Goal: Entertainment & Leisure: Consume media (video, audio)

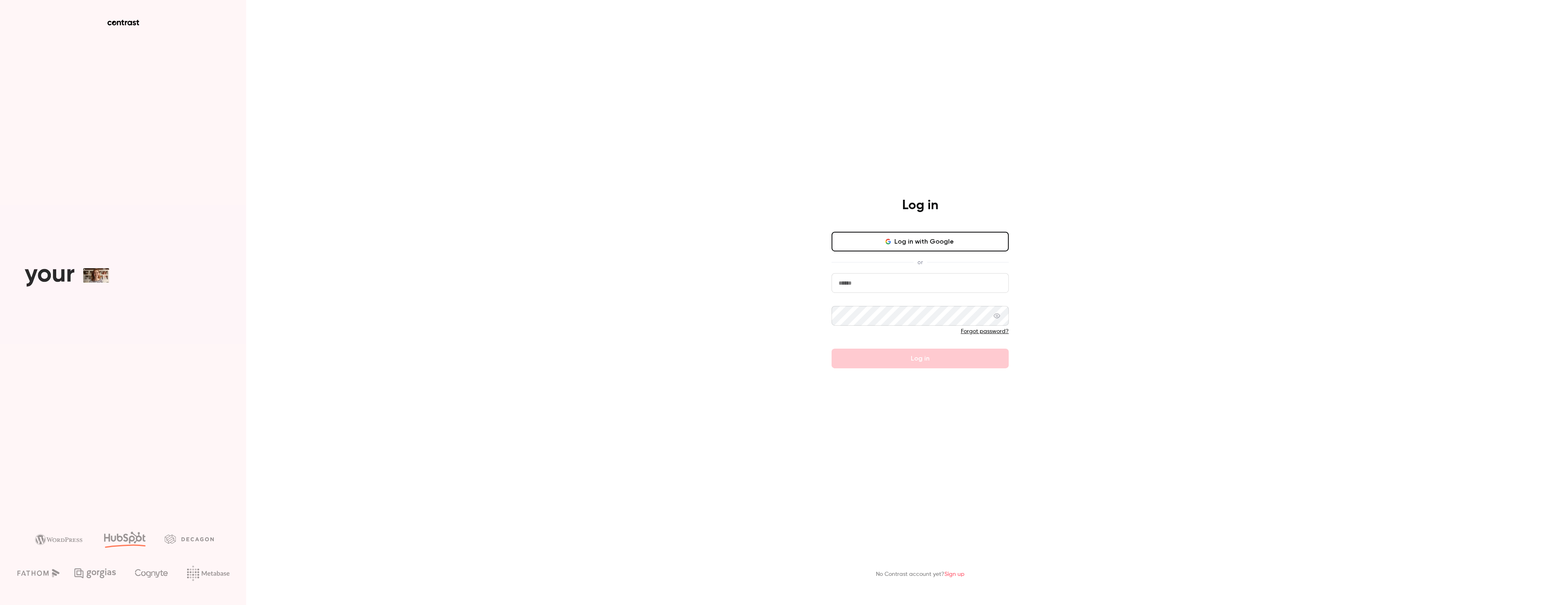
click at [911, 233] on button "Log in with Google" at bounding box center [919, 242] width 177 height 19
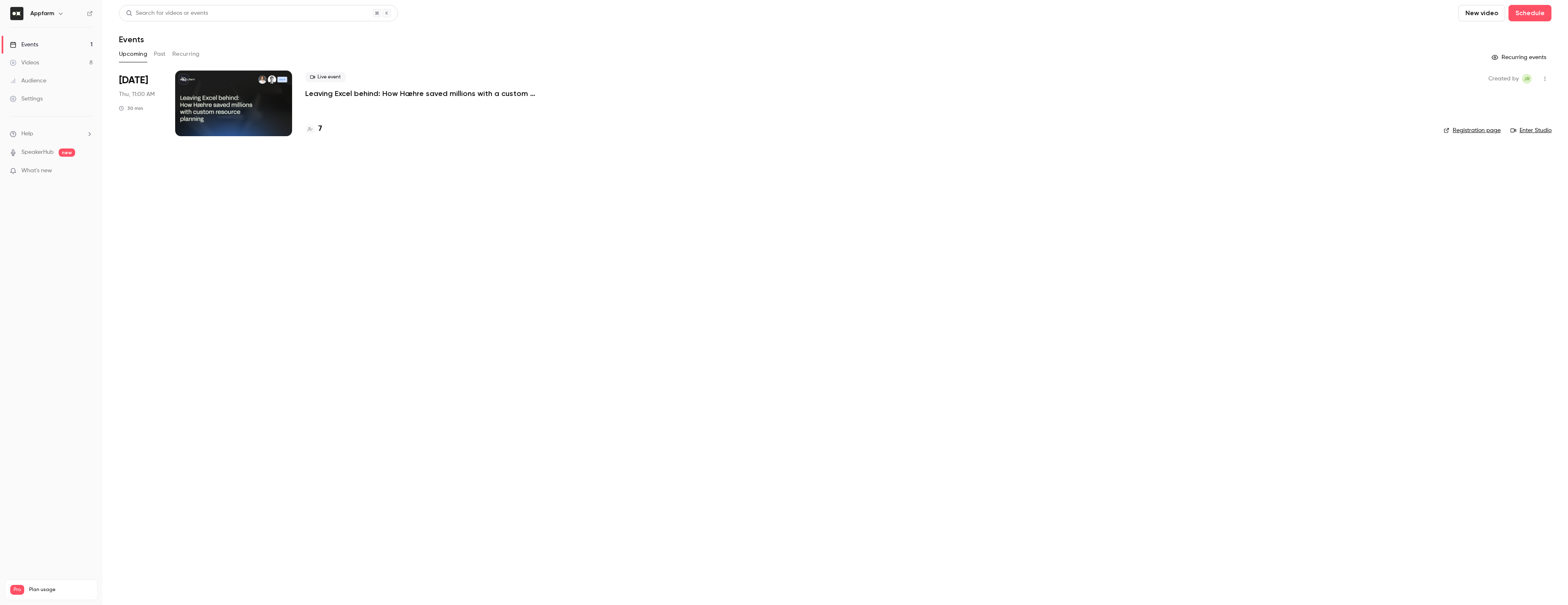
click at [41, 66] on link "Videos 8" at bounding box center [51, 63] width 102 height 18
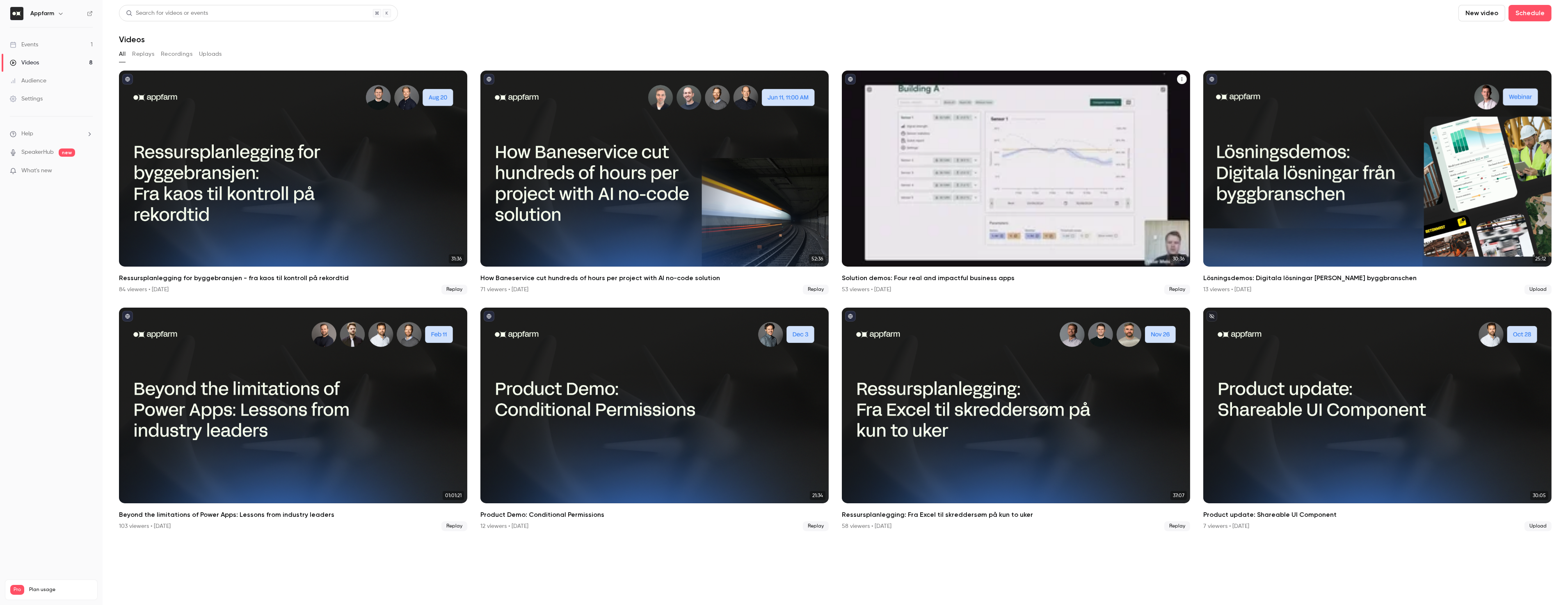
click at [1184, 78] on icon "Solution demos: Four real and impactful business apps" at bounding box center [1182, 79] width 5 height 5
click at [1184, 78] on div at bounding box center [784, 302] width 1568 height 605
click at [1184, 78] on icon "Solution demos: Four real and impactful business apps" at bounding box center [1182, 79] width 5 height 5
click at [1143, 96] on div "Share" at bounding box center [1149, 98] width 64 height 8
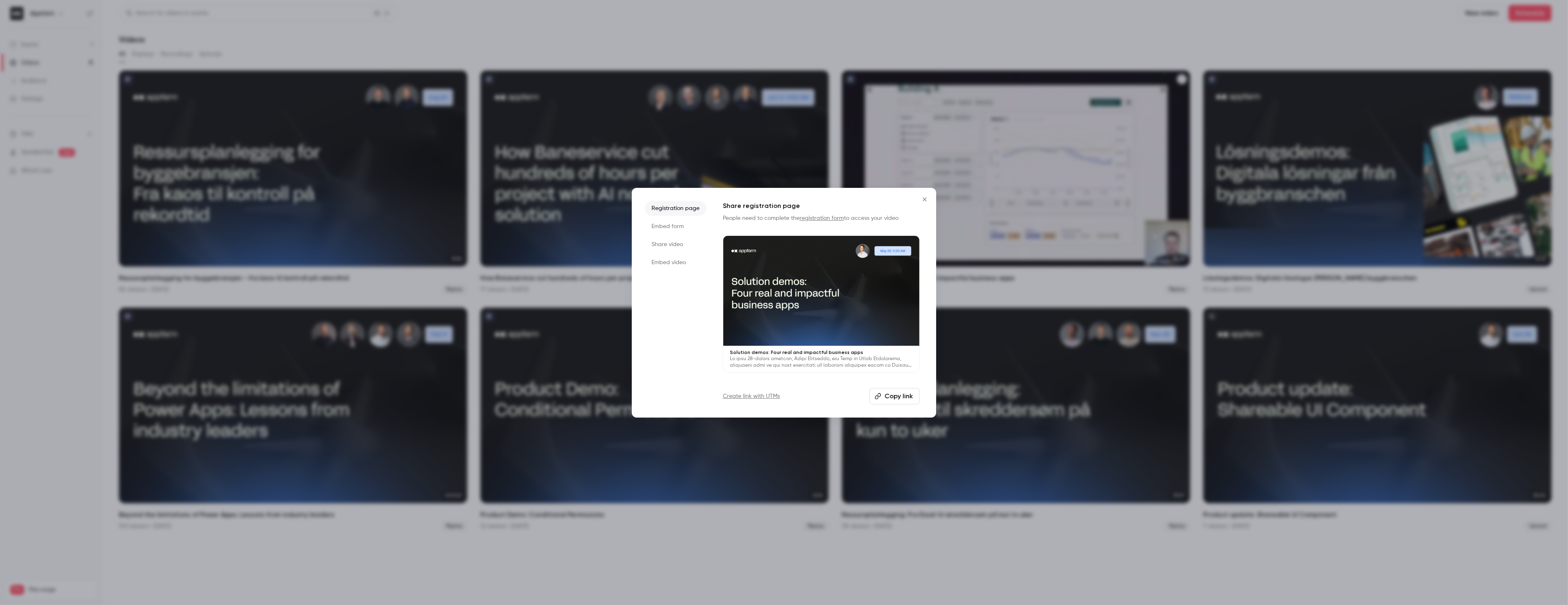
click at [674, 225] on li "Embed form" at bounding box center [675, 227] width 61 height 15
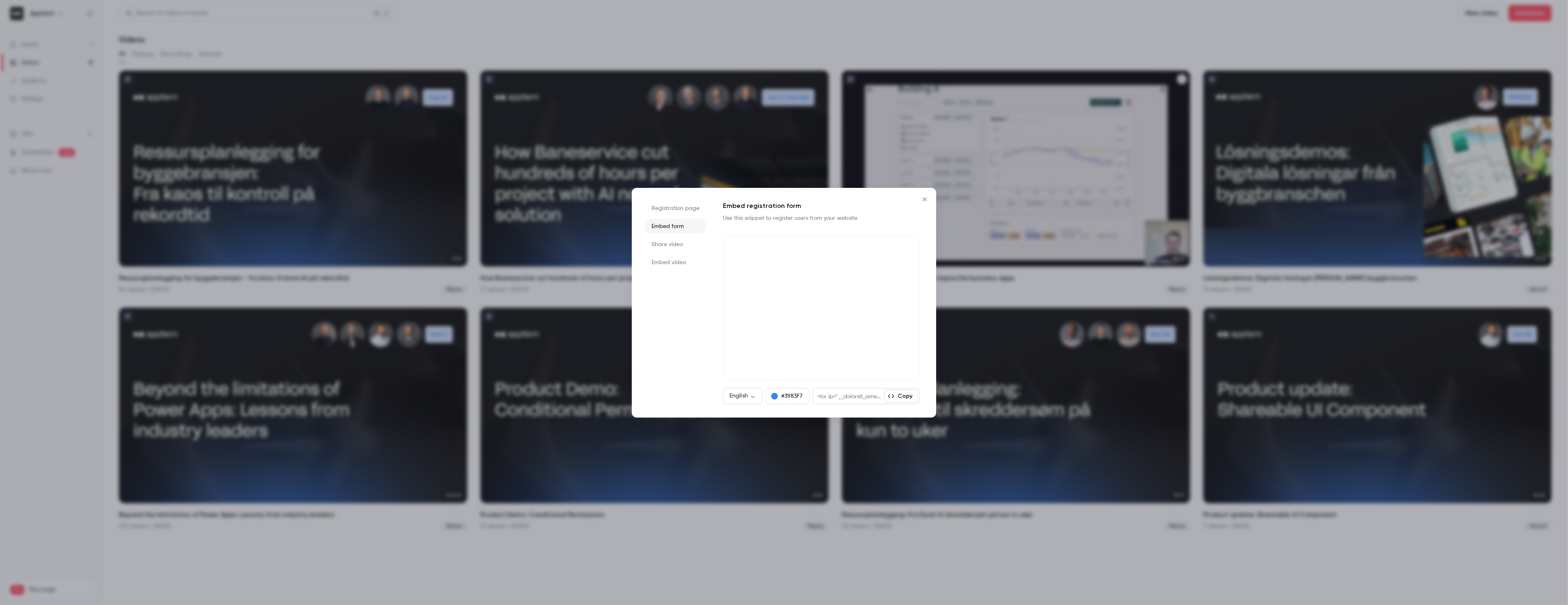
click at [670, 240] on li "Share video" at bounding box center [675, 245] width 61 height 15
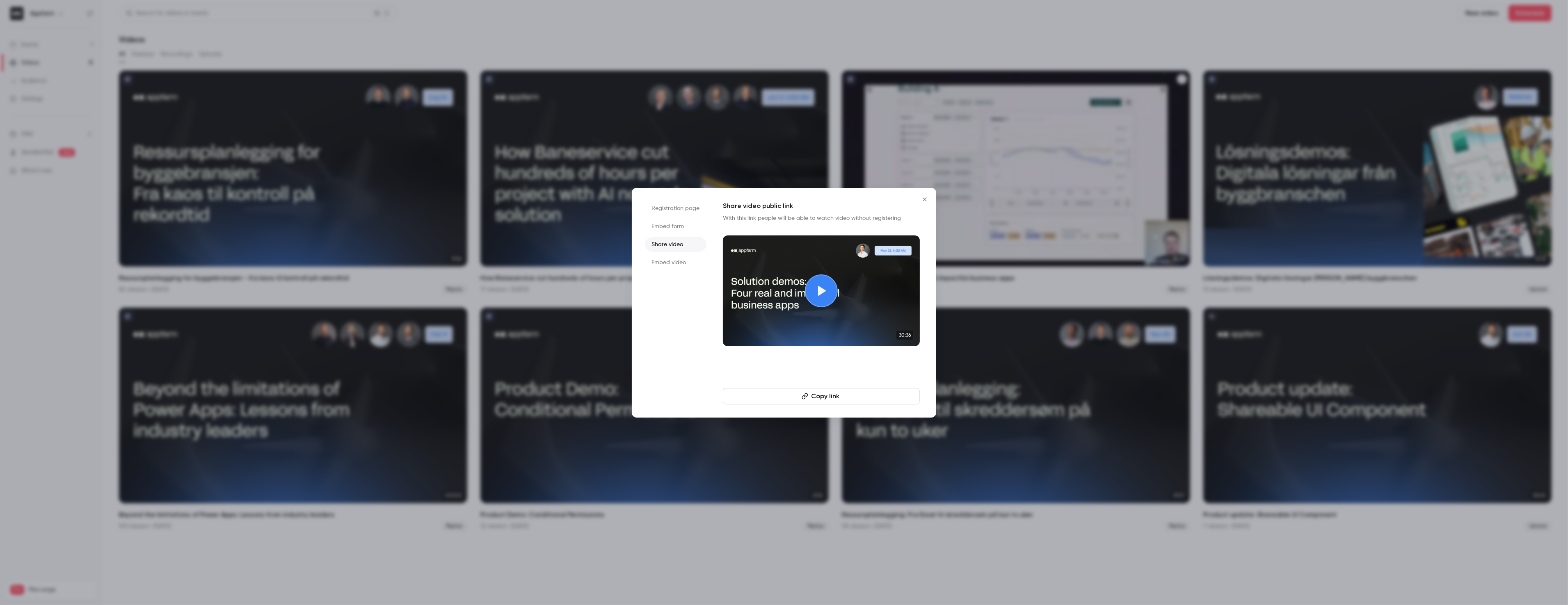
click at [669, 263] on li "Embed video" at bounding box center [675, 263] width 61 height 15
click at [670, 249] on li "Share video" at bounding box center [675, 245] width 61 height 15
click at [669, 260] on li "Embed video" at bounding box center [675, 263] width 61 height 15
click at [922, 200] on icon "Close" at bounding box center [925, 199] width 10 height 7
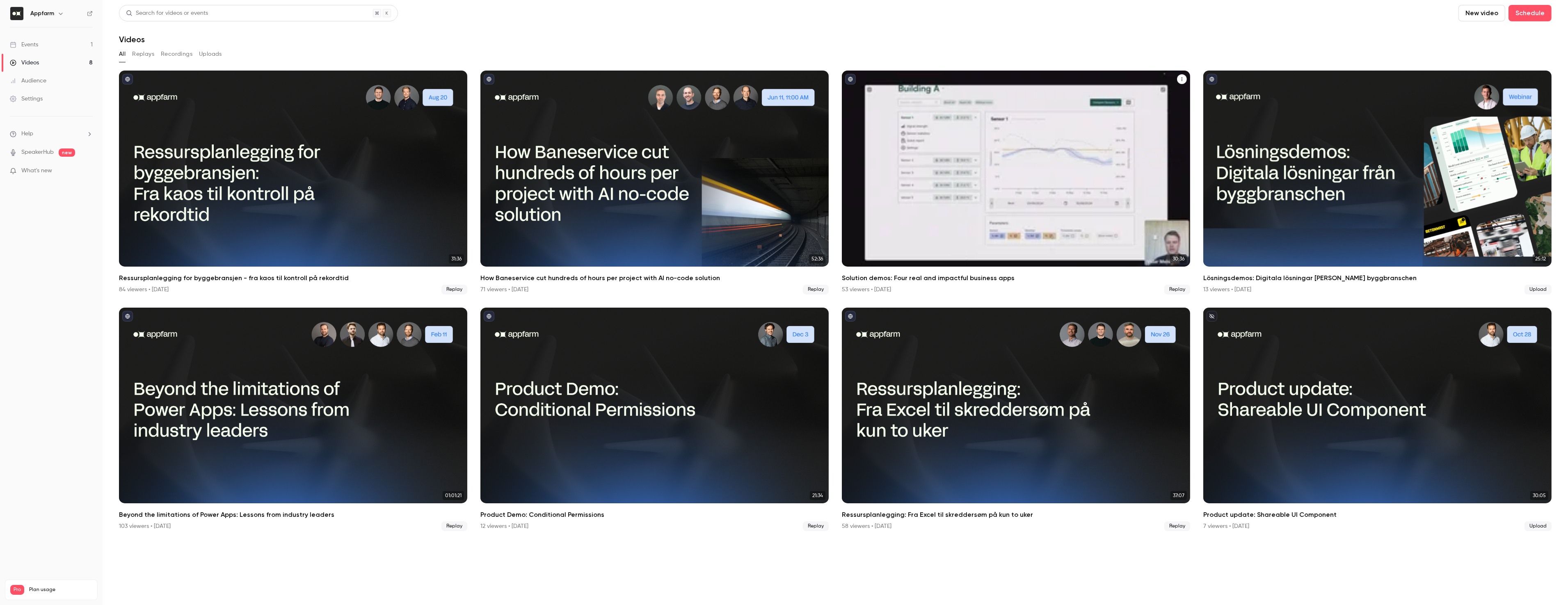
click at [1044, 222] on div "Solution demos: Four real and impactful business apps" at bounding box center [1016, 169] width 349 height 196
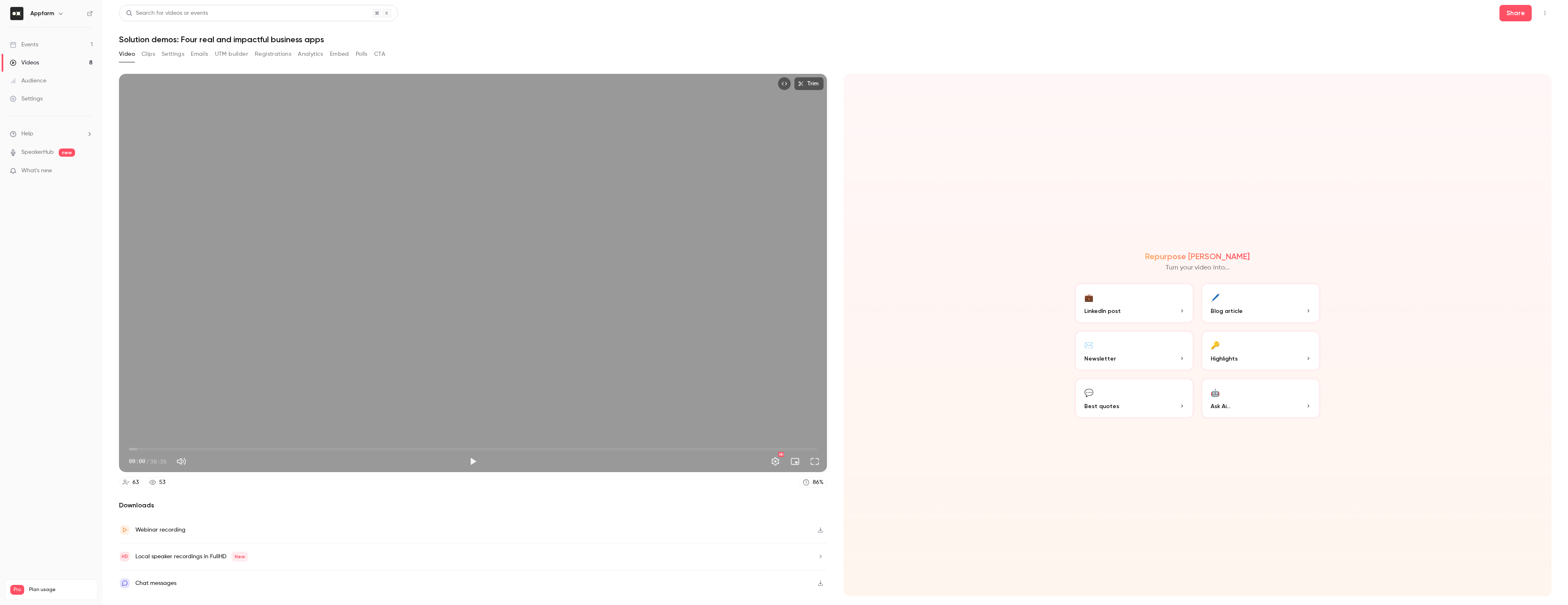
click at [1544, 13] on icon "Top Bar Actions" at bounding box center [1545, 13] width 7 height 6
click at [1544, 13] on div at bounding box center [784, 302] width 1568 height 605
click at [181, 527] on div "Webinar recording" at bounding box center [160, 530] width 50 height 10
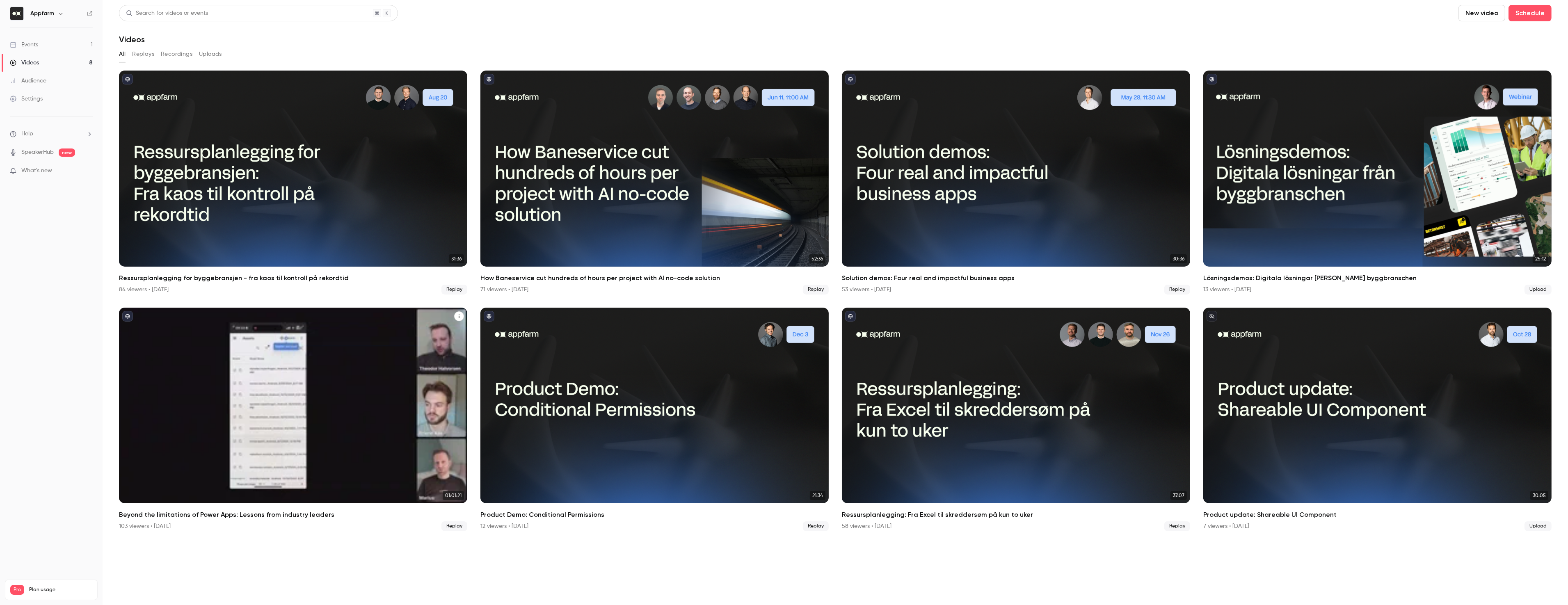
click at [346, 420] on div "Beyond the limitations of Power Apps: Lessons from industry leaders" at bounding box center [293, 405] width 349 height 196
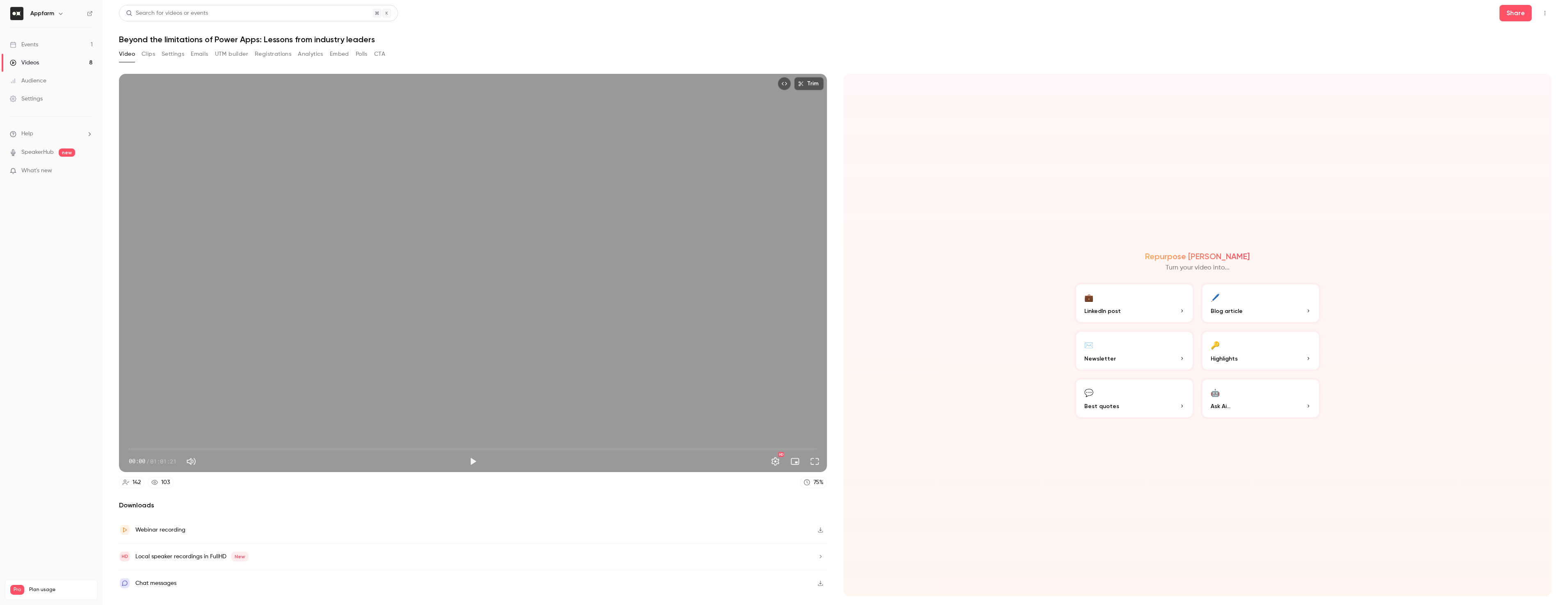
click at [163, 530] on div "Webinar recording" at bounding box center [160, 530] width 50 height 10
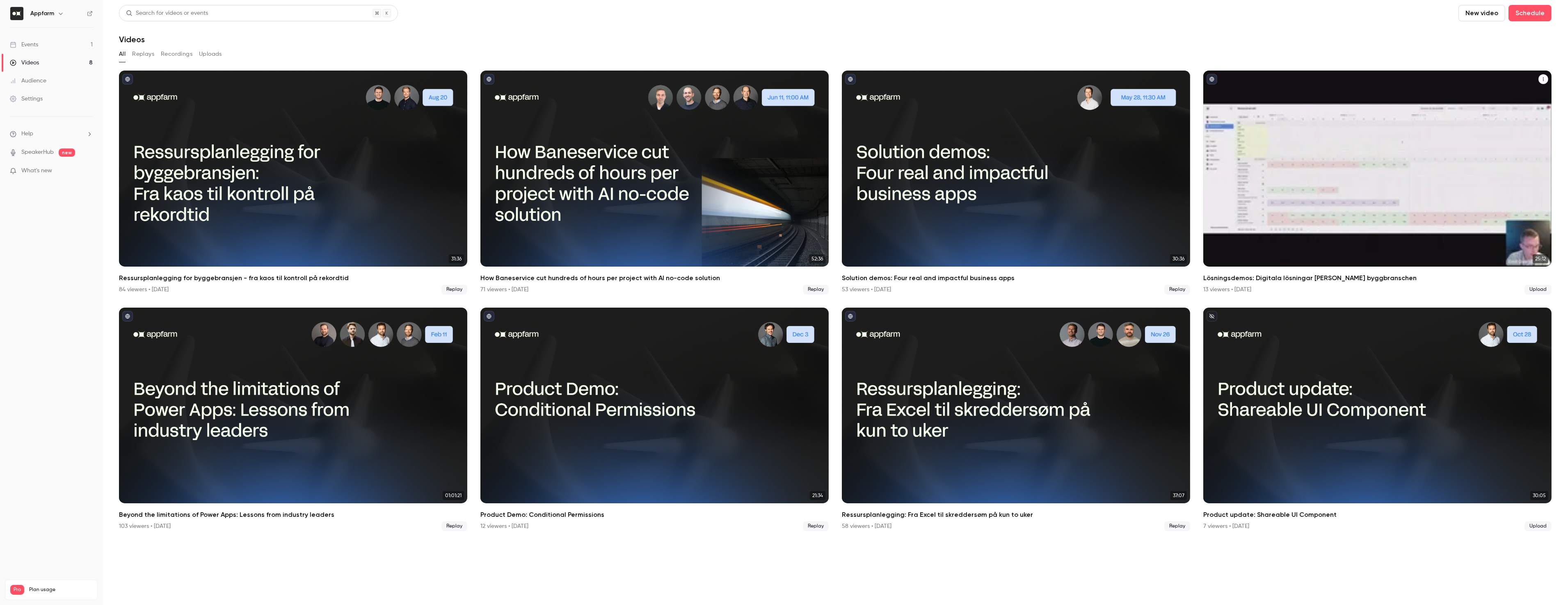
click at [1333, 183] on div "Lösningsdemos: Digitala lösningar från byggbranschen" at bounding box center [1377, 169] width 349 height 196
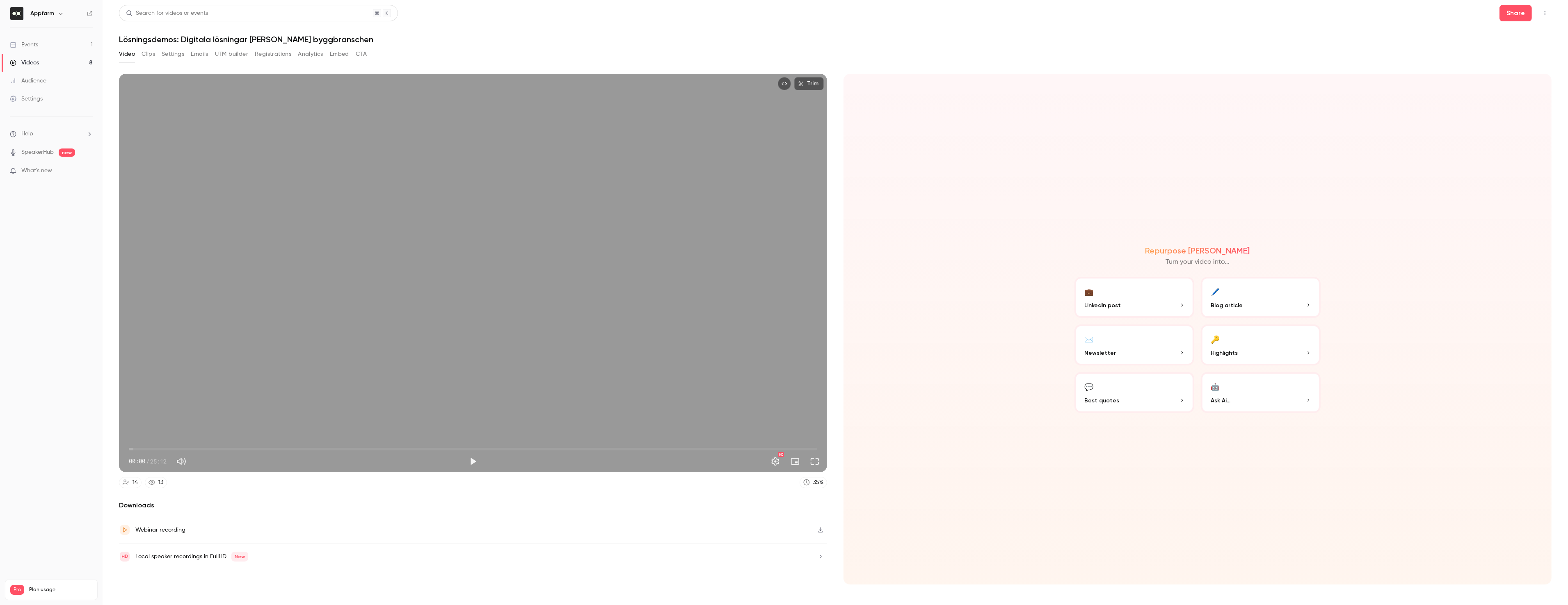
click at [162, 528] on div "Webinar recording" at bounding box center [160, 530] width 50 height 10
click at [43, 60] on link "Videos 8" at bounding box center [51, 63] width 102 height 18
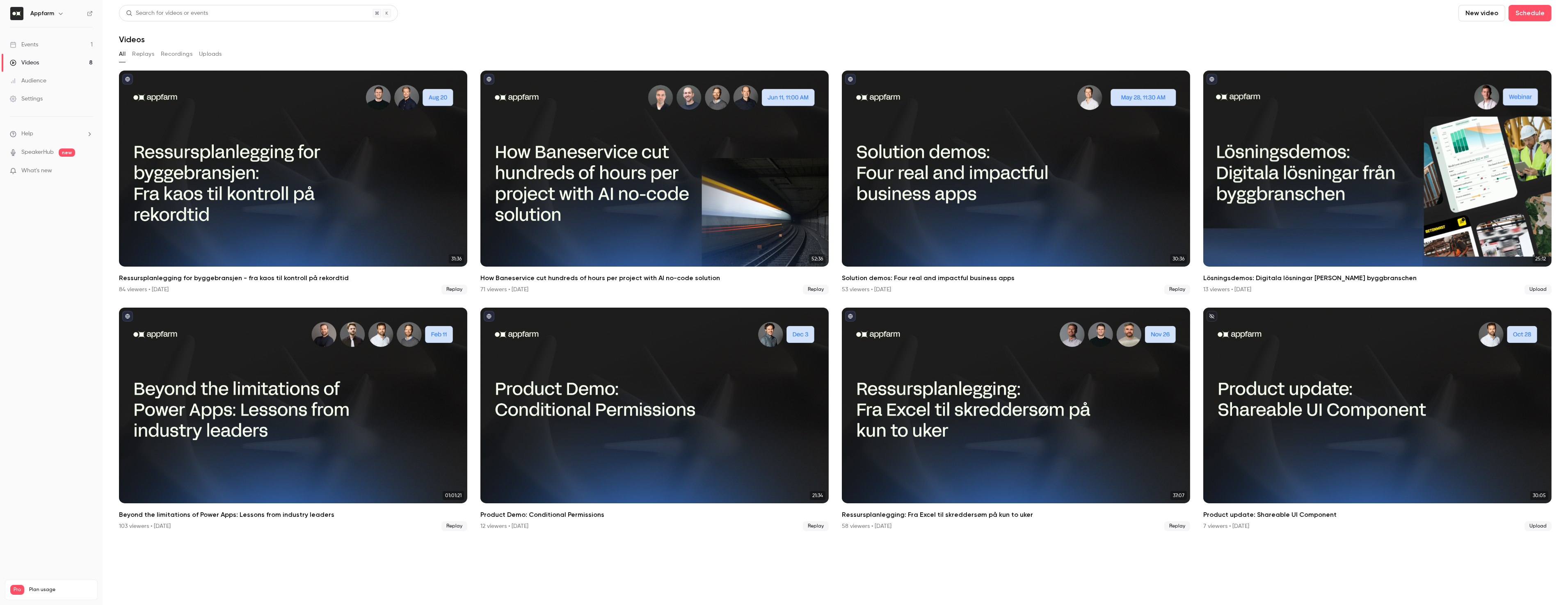
click at [916, 549] on section "Search for videos or events New video Schedule Videos All Replays Recordings Up…" at bounding box center [835, 303] width 1433 height 595
click at [1050, 574] on section "Search for videos or events New video Schedule Videos All Replays Recordings Up…" at bounding box center [835, 303] width 1433 height 595
click at [1011, 564] on section "Search for videos or events New video Schedule Videos All Replays Recordings Up…" at bounding box center [835, 303] width 1433 height 595
click at [1298, 25] on header "Search for videos or events New video Schedule Videos" at bounding box center [835, 25] width 1433 height 40
click at [1384, 23] on header "Search for videos or events New video Schedule Videos" at bounding box center [835, 25] width 1433 height 40
